Goal: Task Accomplishment & Management: Use online tool/utility

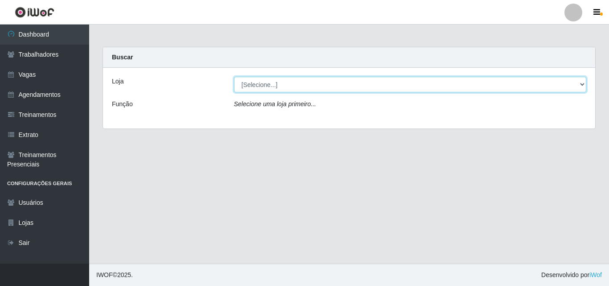
click at [582, 83] on select "[Selecione...] Castelinho Supermercado" at bounding box center [410, 85] width 353 height 16
select select "377"
click at [234, 77] on select "[Selecione...] Castelinho Supermercado" at bounding box center [410, 85] width 353 height 16
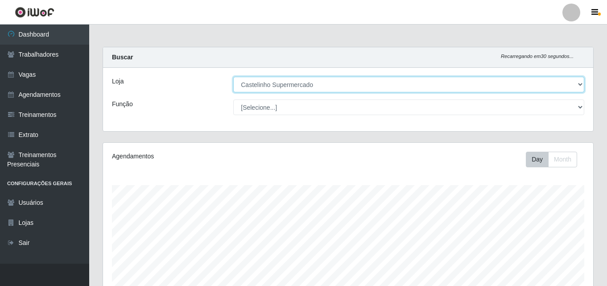
scroll to position [185, 490]
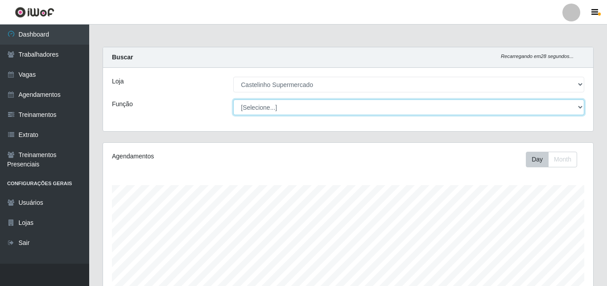
drag, startPoint x: 574, startPoint y: 106, endPoint x: 552, endPoint y: 107, distance: 21.9
click at [574, 106] on select "[Selecione...] ASG ASG + ASG ++ Balconista de Açougue Balconista de Açougue + B…" at bounding box center [408, 107] width 351 height 16
select select "70"
click at [233, 99] on select "[Selecione...] ASG ASG + ASG ++ Balconista de Açougue Balconista de Açougue + B…" at bounding box center [408, 107] width 351 height 16
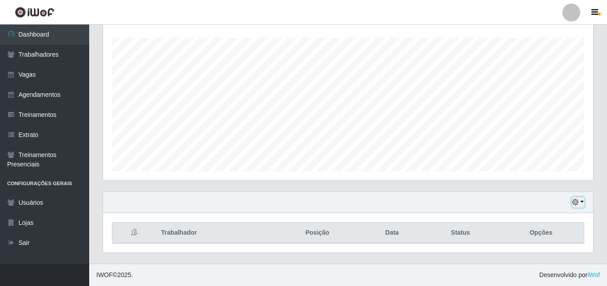
click at [580, 204] on button "button" at bounding box center [578, 202] width 12 height 10
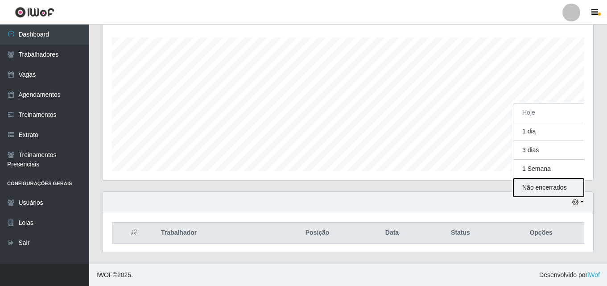
click at [533, 188] on button "Não encerrados" at bounding box center [548, 187] width 70 height 18
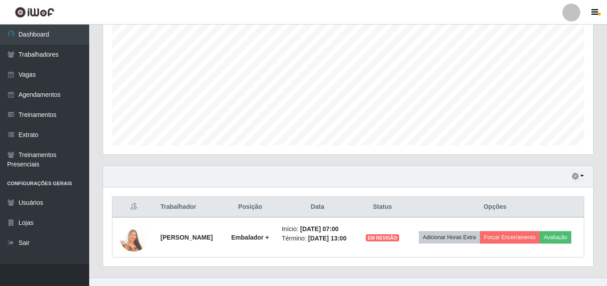
scroll to position [187, 0]
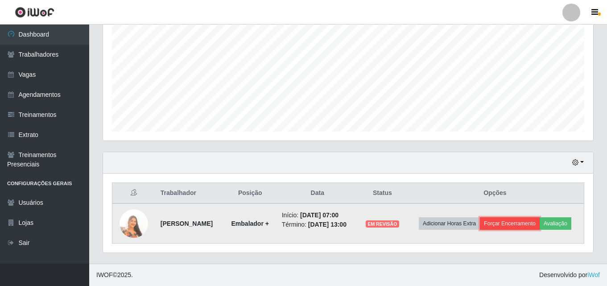
click at [506, 223] on button "Forçar Encerramento" at bounding box center [510, 223] width 60 height 12
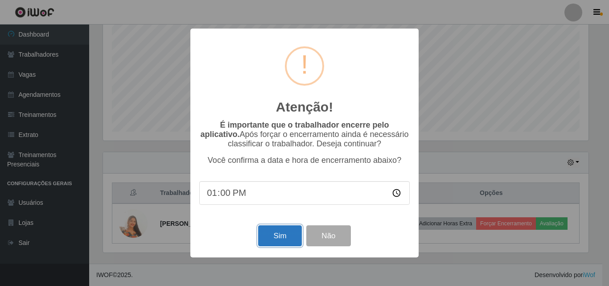
click at [286, 235] on button "Sim" at bounding box center [279, 235] width 43 height 21
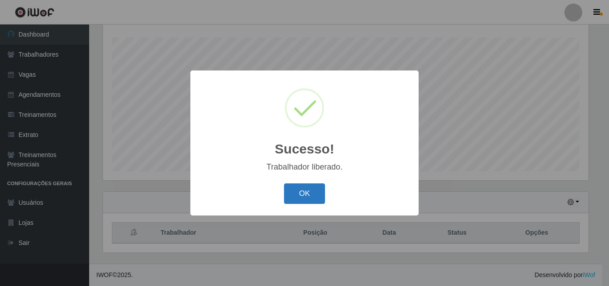
click at [297, 194] on button "OK" at bounding box center [304, 193] width 41 height 21
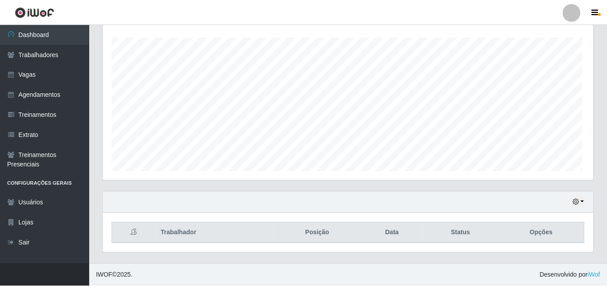
scroll to position [185, 490]
click at [579, 202] on button "button" at bounding box center [578, 202] width 12 height 10
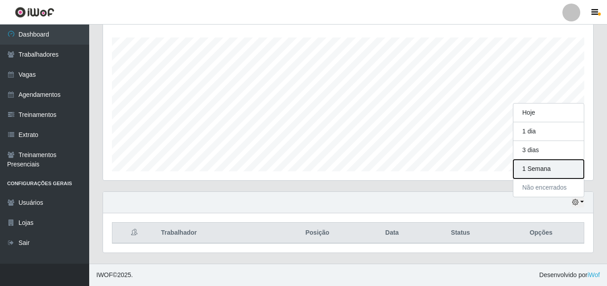
click at [533, 171] on button "1 Semana" at bounding box center [548, 169] width 70 height 19
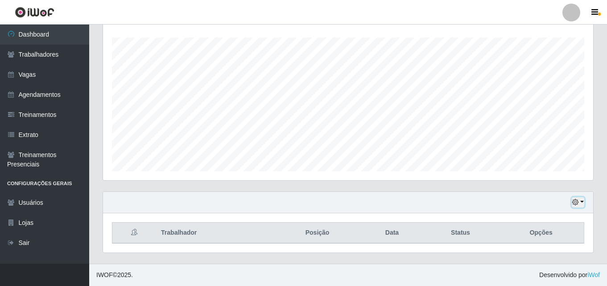
click at [581, 202] on button "button" at bounding box center [578, 202] width 12 height 10
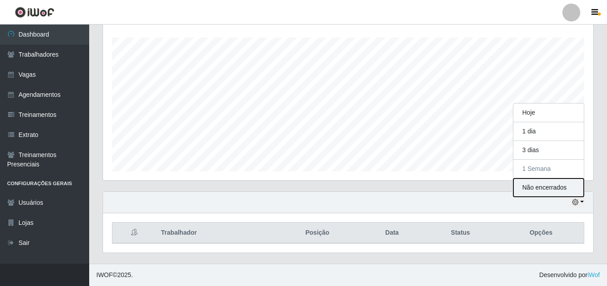
click at [533, 187] on button "Não encerrados" at bounding box center [548, 187] width 70 height 18
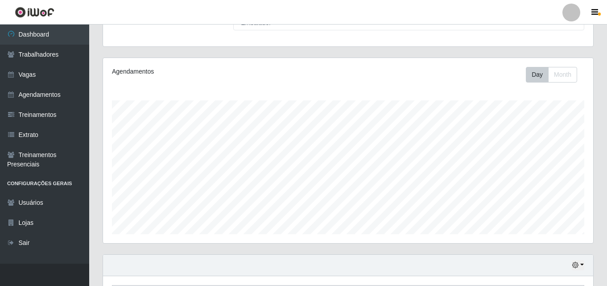
scroll to position [0, 0]
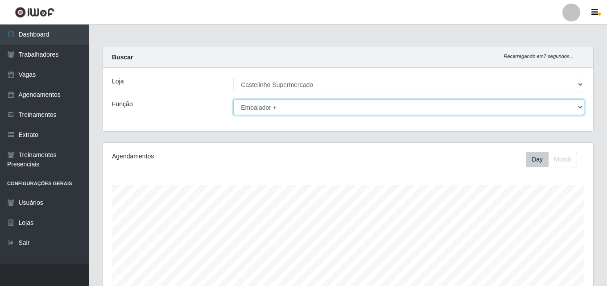
click at [582, 107] on select "[Selecione...] ASG ASG + ASG ++ Balconista de Açougue Balconista de Açougue + B…" at bounding box center [408, 107] width 351 height 16
click at [233, 99] on select "[Selecione...] ASG ASG + ASG ++ Balconista de Açougue Balconista de Açougue + B…" at bounding box center [408, 107] width 351 height 16
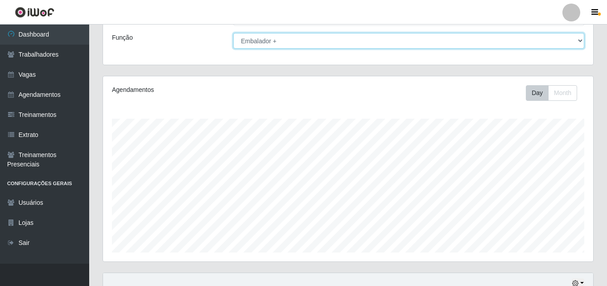
scroll to position [148, 0]
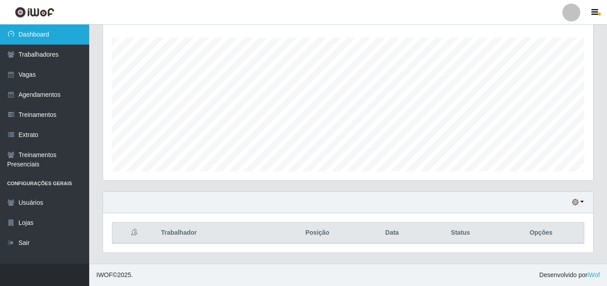
click at [29, 37] on link "Dashboard" at bounding box center [44, 35] width 89 height 20
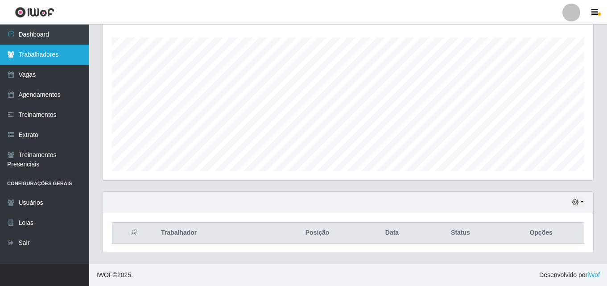
click at [29, 55] on link "Trabalhadores" at bounding box center [44, 55] width 89 height 20
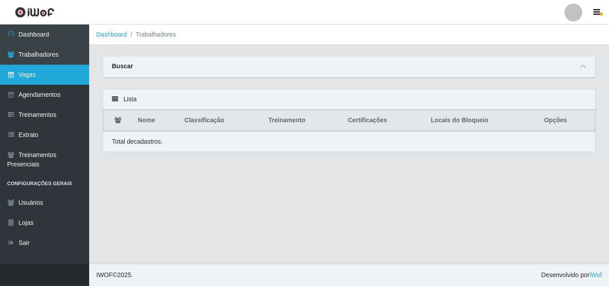
click at [24, 74] on link "Vagas" at bounding box center [44, 75] width 89 height 20
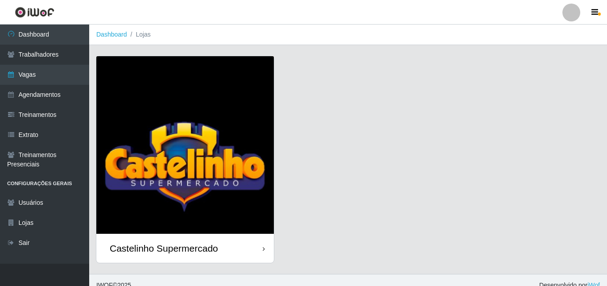
click at [151, 246] on div "Castelinho Supermercado" at bounding box center [164, 248] width 108 height 11
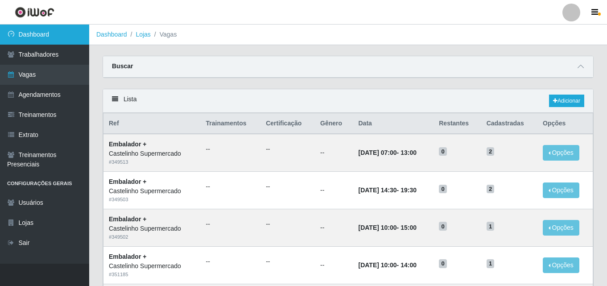
click at [22, 34] on link "Dashboard" at bounding box center [44, 35] width 89 height 20
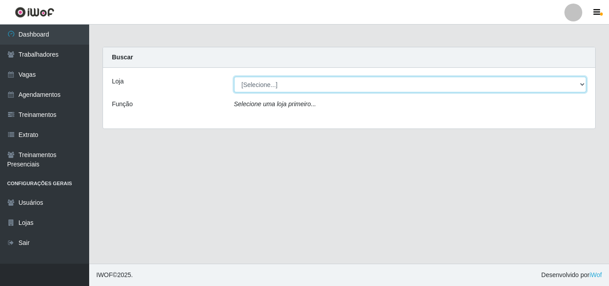
click at [565, 86] on select "[Selecione...] Castelinho Supermercado" at bounding box center [410, 85] width 353 height 16
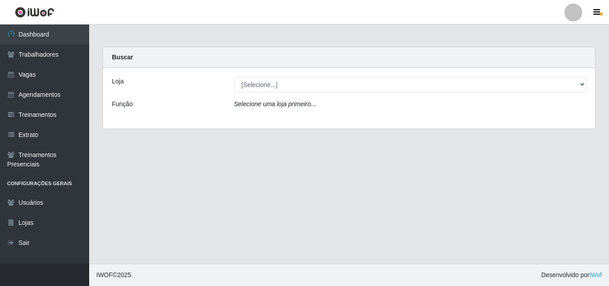
click at [441, 118] on div "Loja [Selecione...] Castelinho Supermercado Função Selecione uma loja primeiro.…" at bounding box center [349, 98] width 492 height 61
click at [282, 105] on icon "Selecione uma loja primeiro..." at bounding box center [275, 103] width 82 height 7
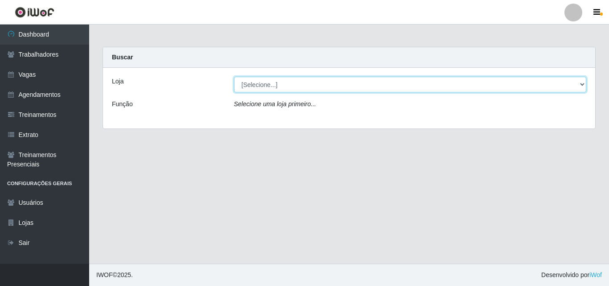
click at [582, 82] on select "[Selecione...] Castelinho Supermercado" at bounding box center [410, 85] width 353 height 16
select select "377"
click at [234, 77] on select "[Selecione...] Castelinho Supermercado" at bounding box center [410, 85] width 353 height 16
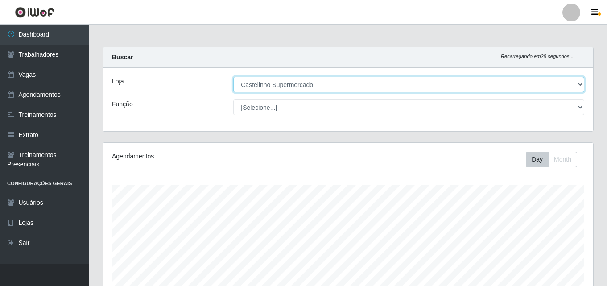
scroll to position [185, 490]
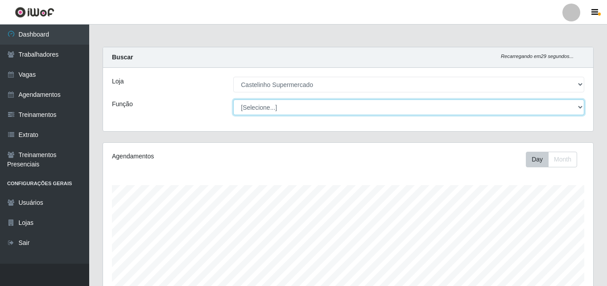
click at [309, 106] on select "[Selecione...] ASG ASG + ASG ++ Balconista de Açougue Balconista de Açougue + B…" at bounding box center [408, 107] width 351 height 16
click at [233, 99] on select "[Selecione...] ASG ASG + ASG ++ Balconista de Açougue Balconista de Açougue + B…" at bounding box center [408, 107] width 351 height 16
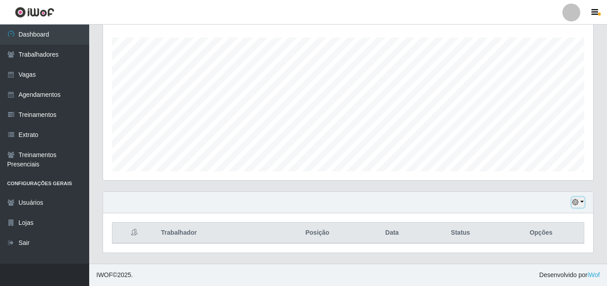
click at [578, 202] on icon "button" at bounding box center [575, 202] width 6 height 6
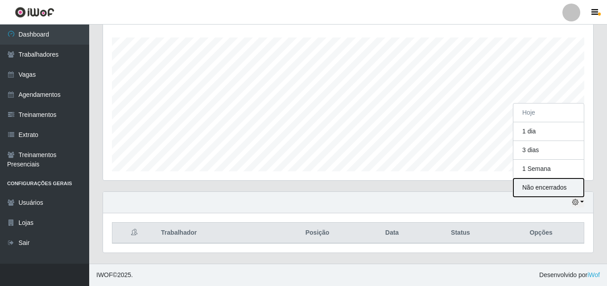
click at [538, 183] on button "Não encerrados" at bounding box center [548, 187] width 70 height 18
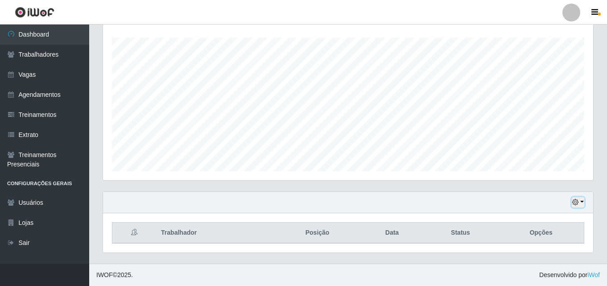
click at [581, 200] on button "button" at bounding box center [578, 202] width 12 height 10
click at [481, 198] on div "Hoje 1 dia 3 dias 1 Semana Não encerrados" at bounding box center [348, 202] width 490 height 21
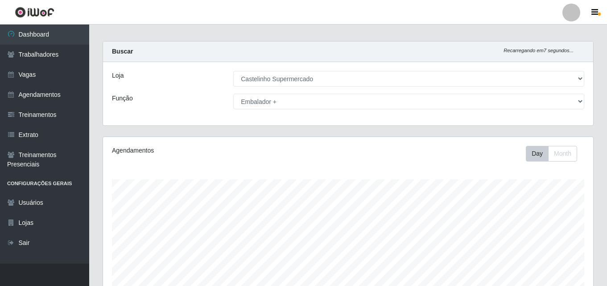
scroll to position [0, 0]
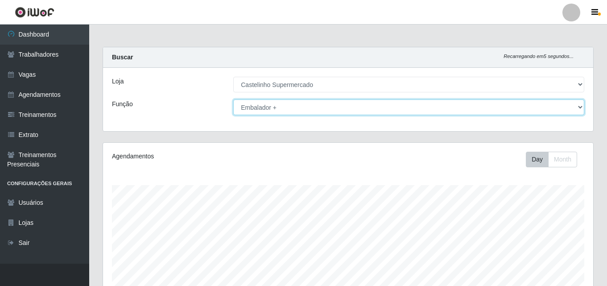
drag, startPoint x: 578, startPoint y: 108, endPoint x: 555, endPoint y: 108, distance: 23.2
click at [578, 108] on select "[Selecione...] ASG ASG + ASG ++ Balconista de Açougue Balconista de Açougue + B…" at bounding box center [408, 107] width 351 height 16
select select "71"
click at [233, 99] on select "[Selecione...] ASG ASG + ASG ++ Balconista de Açougue Balconista de Açougue + B…" at bounding box center [408, 107] width 351 height 16
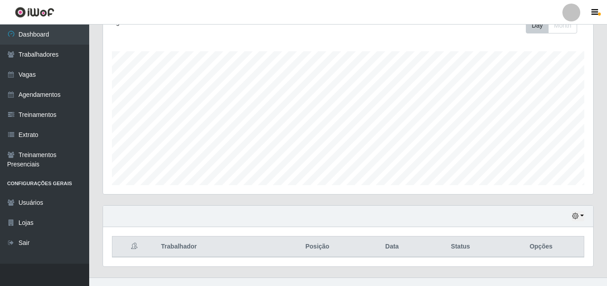
scroll to position [148, 0]
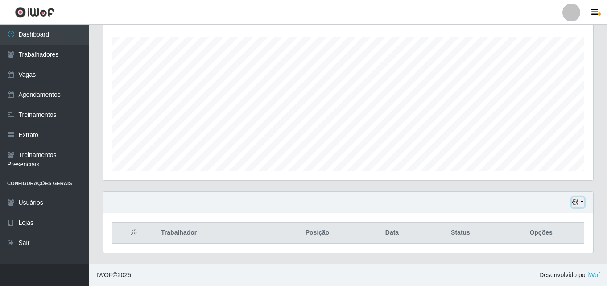
click at [582, 203] on button "button" at bounding box center [578, 202] width 12 height 10
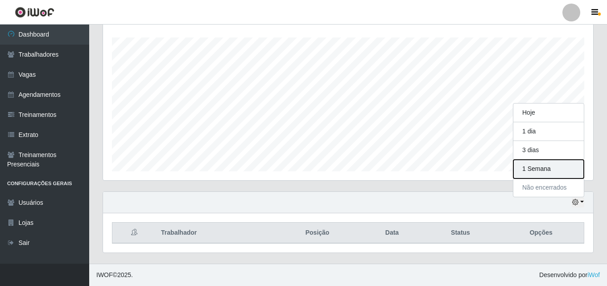
click at [529, 170] on button "1 Semana" at bounding box center [548, 169] width 70 height 19
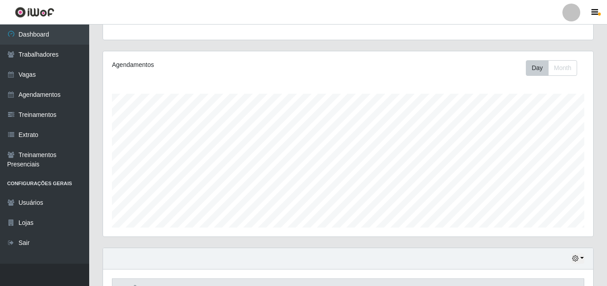
scroll to position [0, 0]
